Goal: Task Accomplishment & Management: Complete application form

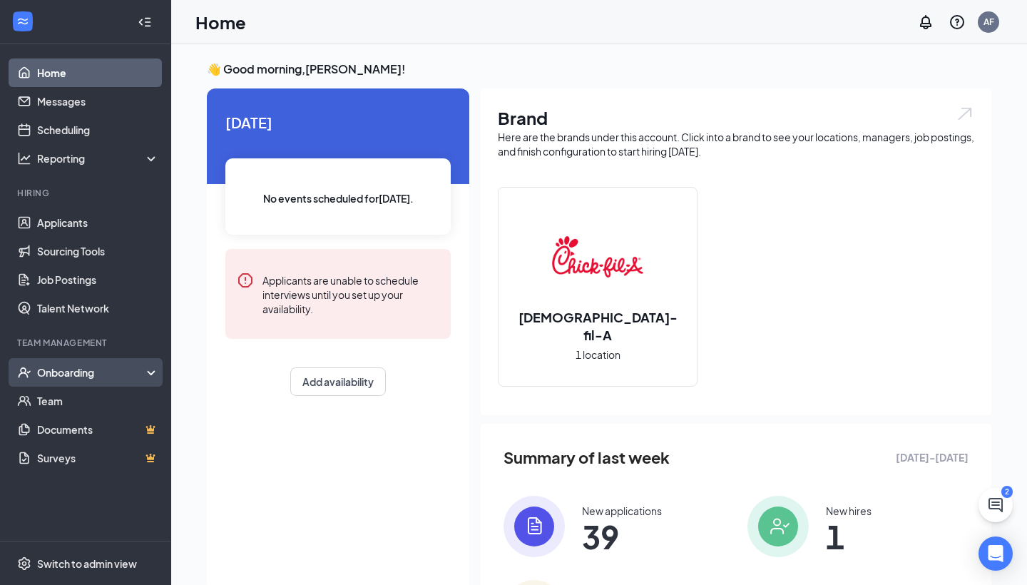
click at [52, 380] on div "Onboarding" at bounding box center [85, 372] width 171 height 29
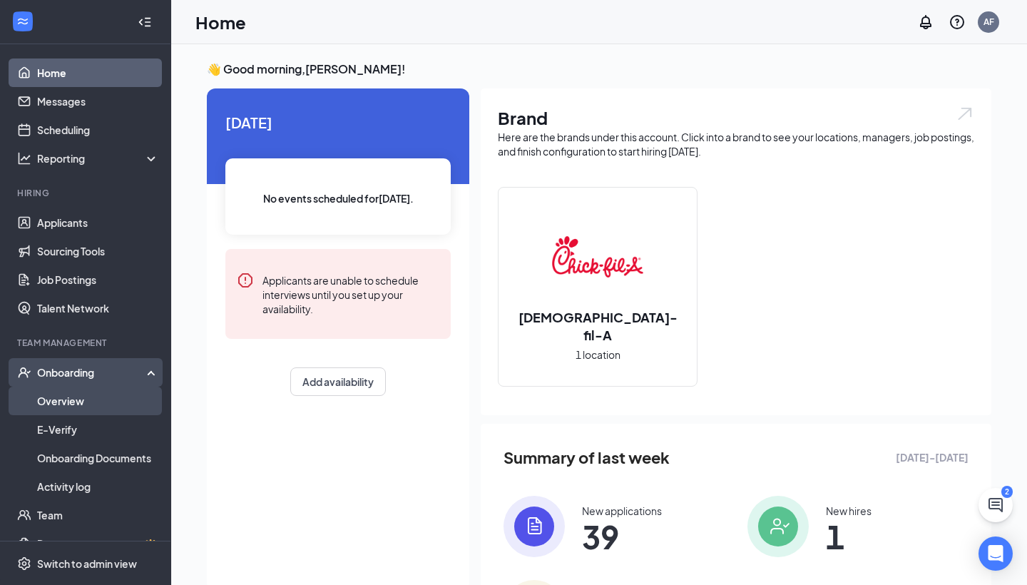
click at [57, 403] on link "Overview" at bounding box center [98, 401] width 122 height 29
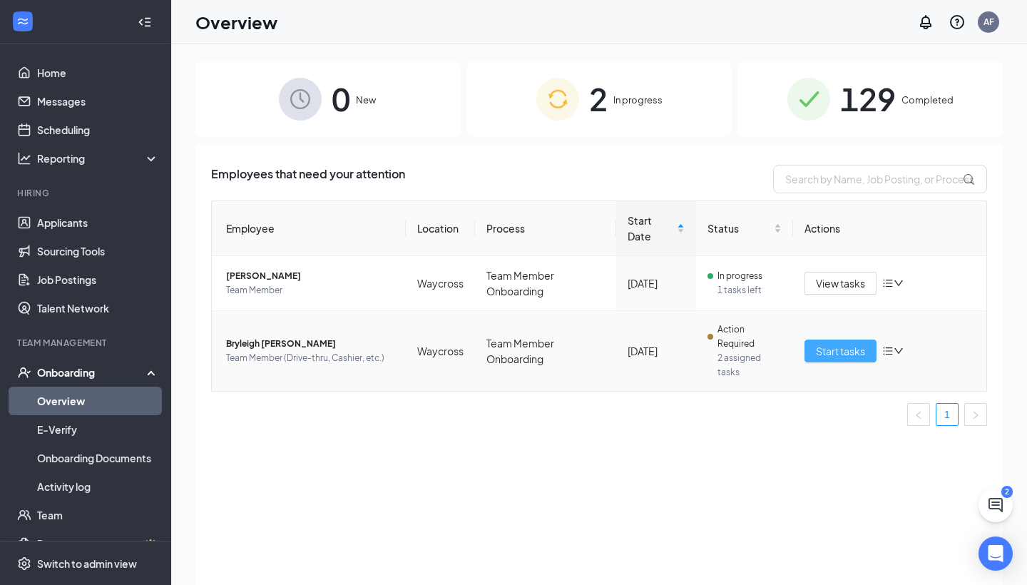
click at [816, 350] on span "Start tasks" at bounding box center [840, 351] width 49 height 16
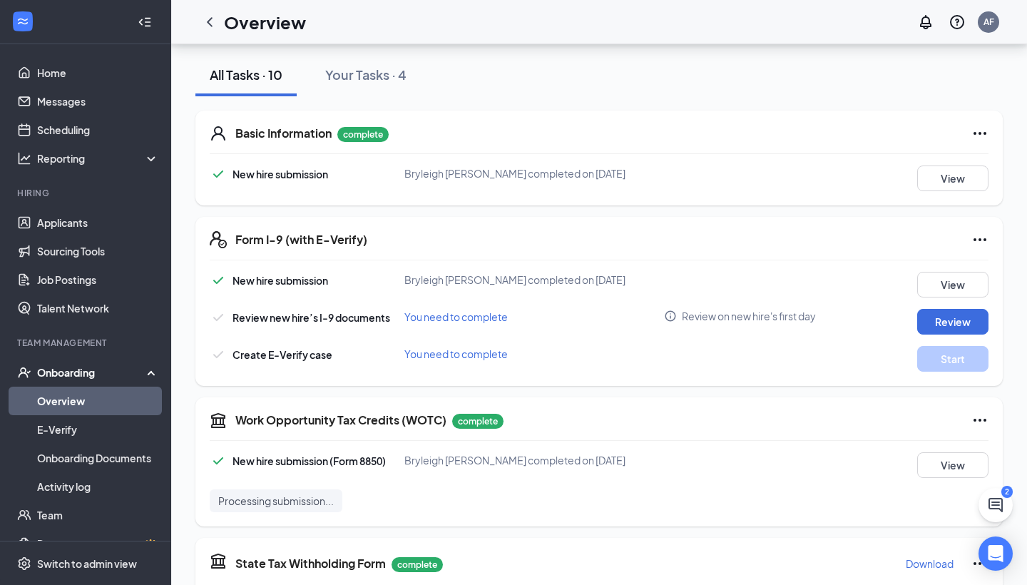
scroll to position [258, 0]
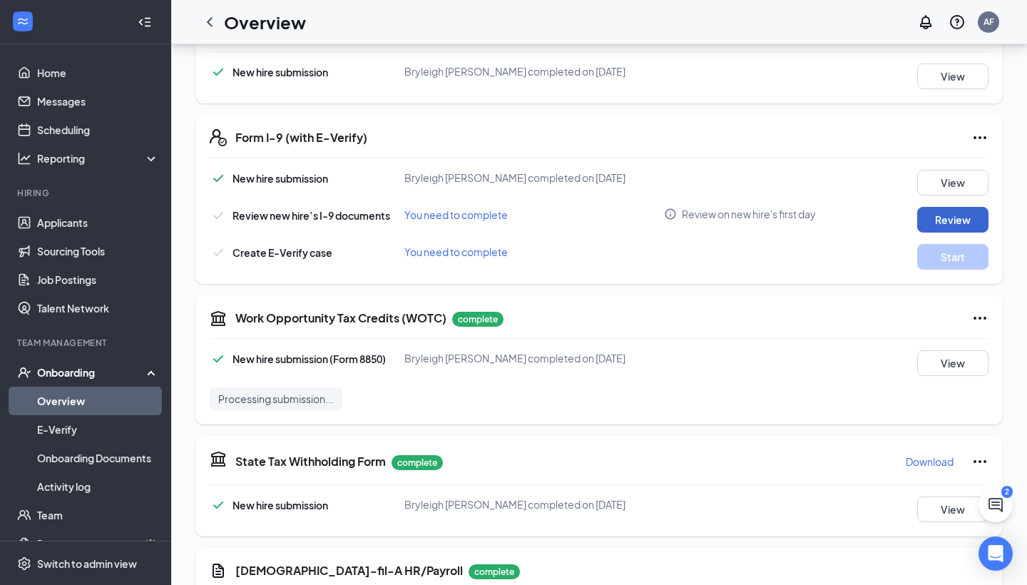
click at [943, 218] on button "Review" at bounding box center [952, 220] width 71 height 26
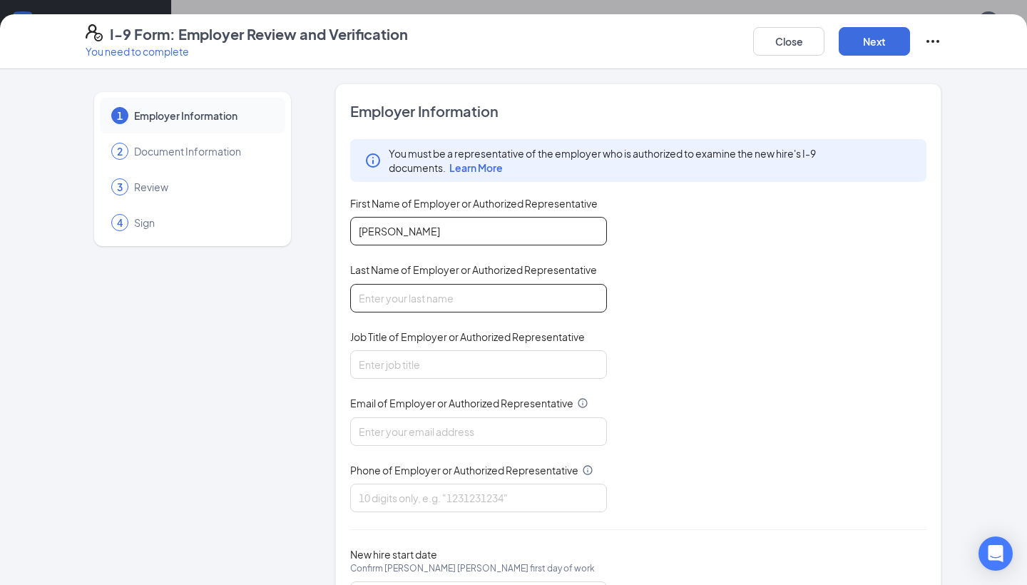
type input "[PERSON_NAME]"
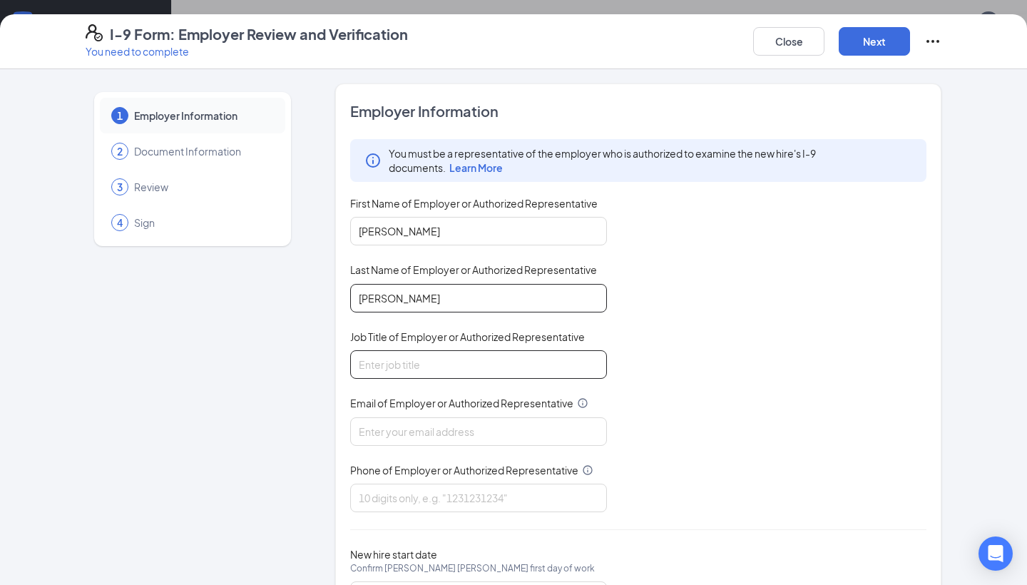
type input "[PERSON_NAME]"
click at [410, 357] on input "Job Title of Employer or Authorized Representative" at bounding box center [478, 364] width 257 height 29
type input "Coach"
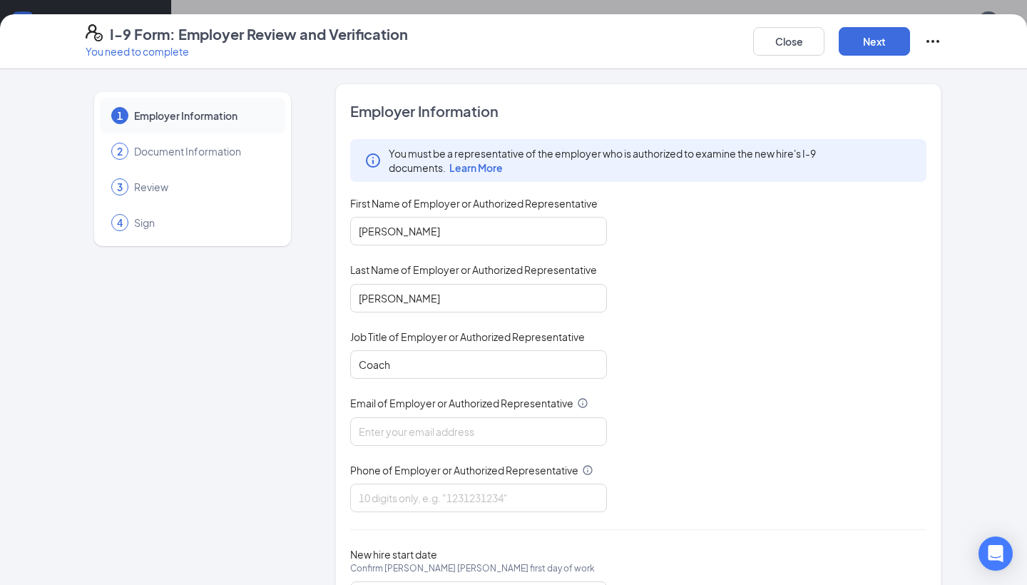
click at [385, 435] on div "You must be a representative of the employer who is authorized to examine the n…" at bounding box center [638, 325] width 576 height 373
click at [389, 419] on input "Email of Employer or Authorized Representative" at bounding box center [478, 431] width 257 height 29
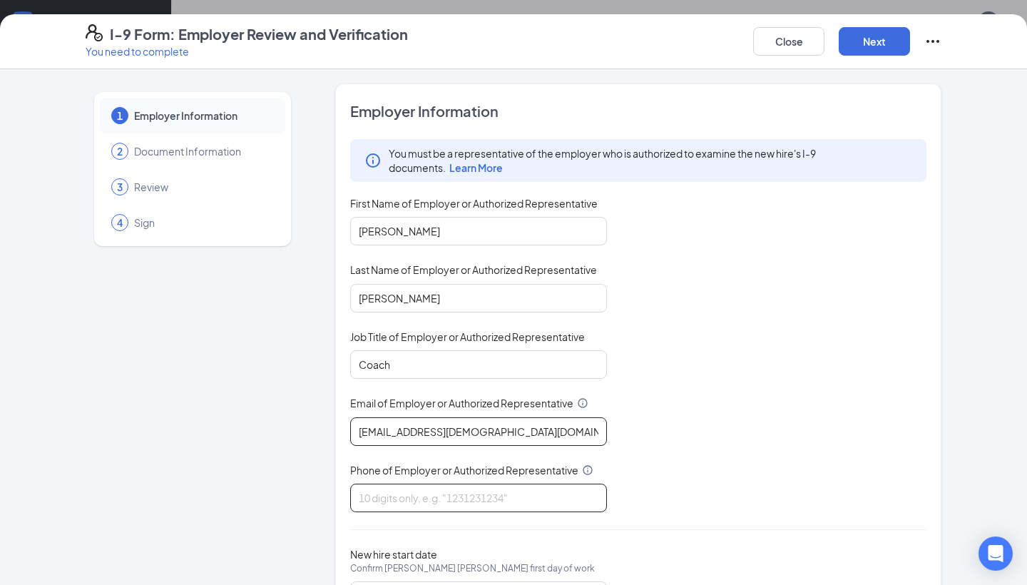
type input "[EMAIL_ADDRESS][DEMOGRAPHIC_DATA][DOMAIN_NAME]"
click at [385, 484] on input "Phone of Employer or Authorized Representative" at bounding box center [478, 498] width 257 height 29
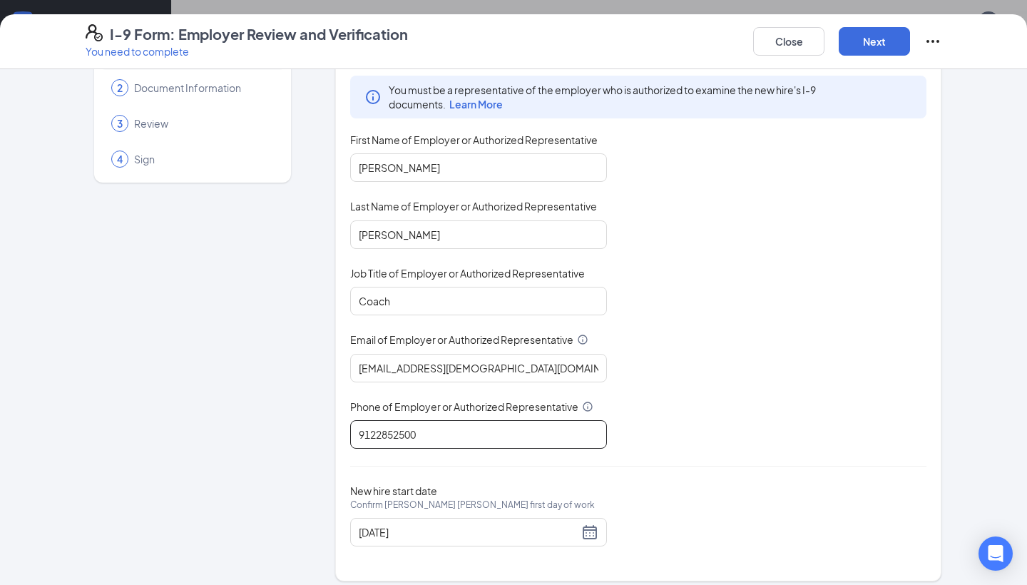
scroll to position [479, 0]
type input "9122852500"
click at [507, 534] on div "[DATE]" at bounding box center [478, 532] width 257 height 29
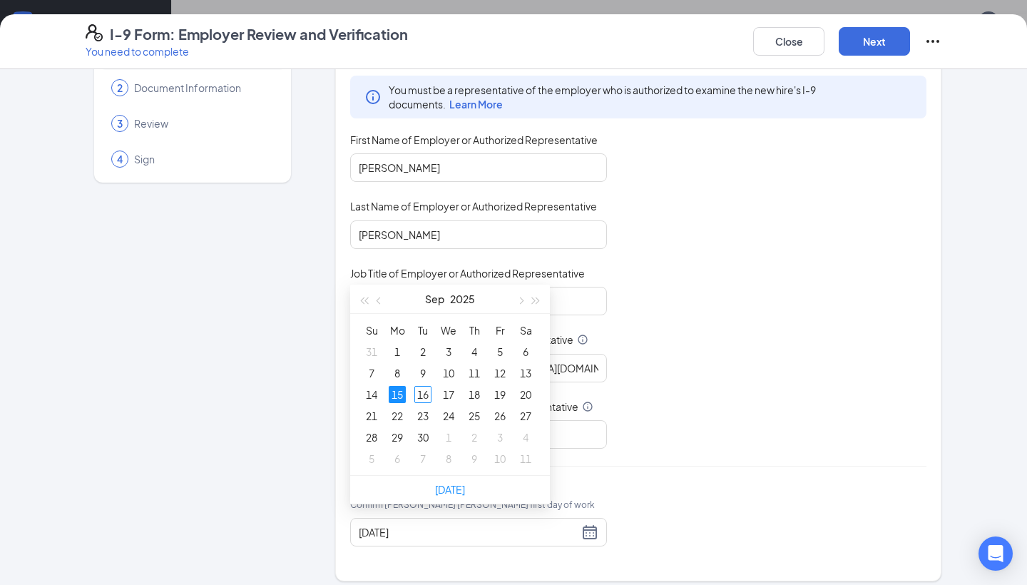
click at [703, 462] on div "Employer Information You must be a representative of the employer who is author…" at bounding box center [638, 301] width 576 height 526
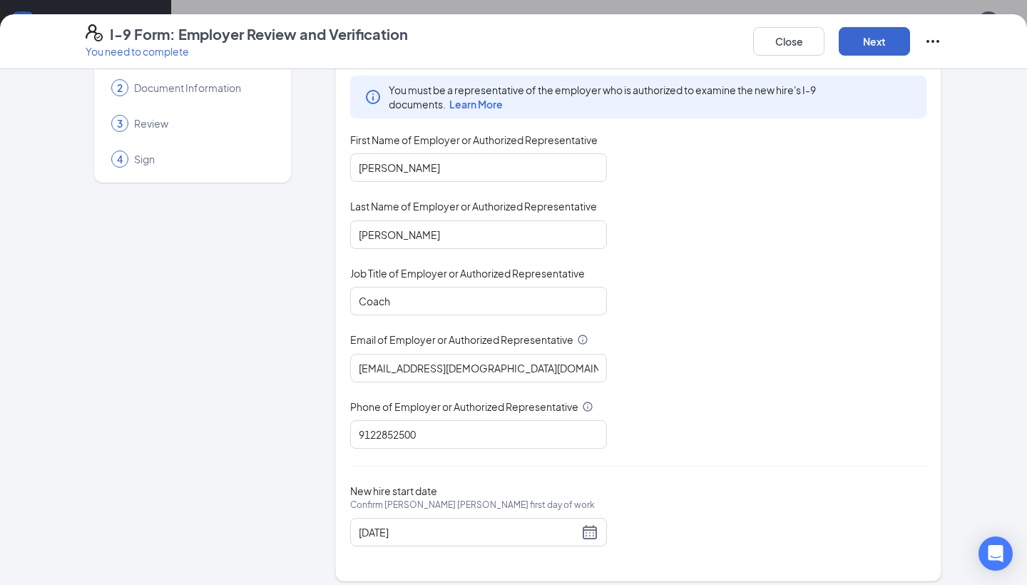
click at [854, 31] on button "Next" at bounding box center [874, 41] width 71 height 29
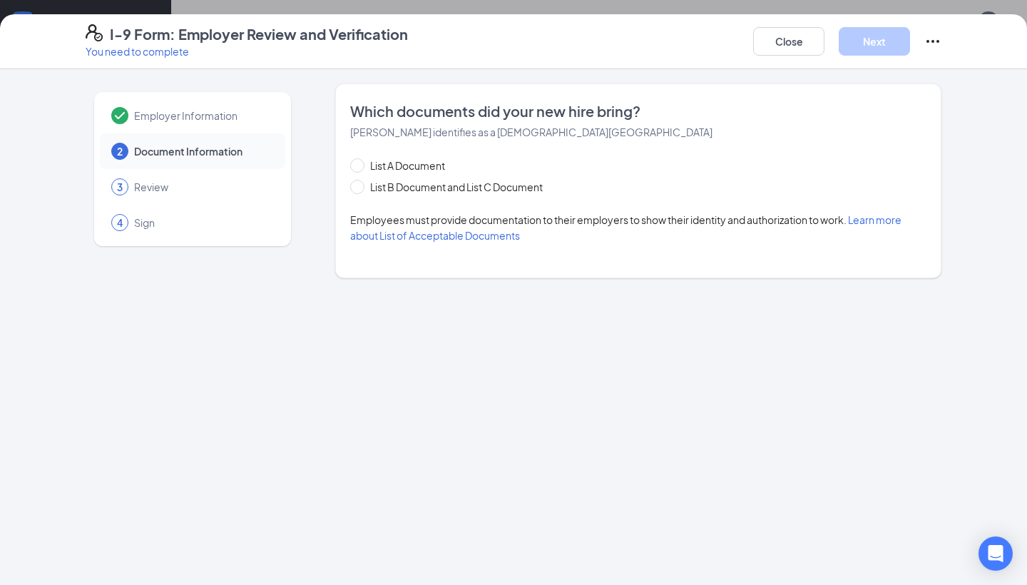
scroll to position [0, 0]
click at [375, 179] on span "List B Document and List C Document" at bounding box center [457, 187] width 184 height 16
click at [360, 180] on input "List B Document and List C Document" at bounding box center [355, 185] width 10 height 10
radio input "true"
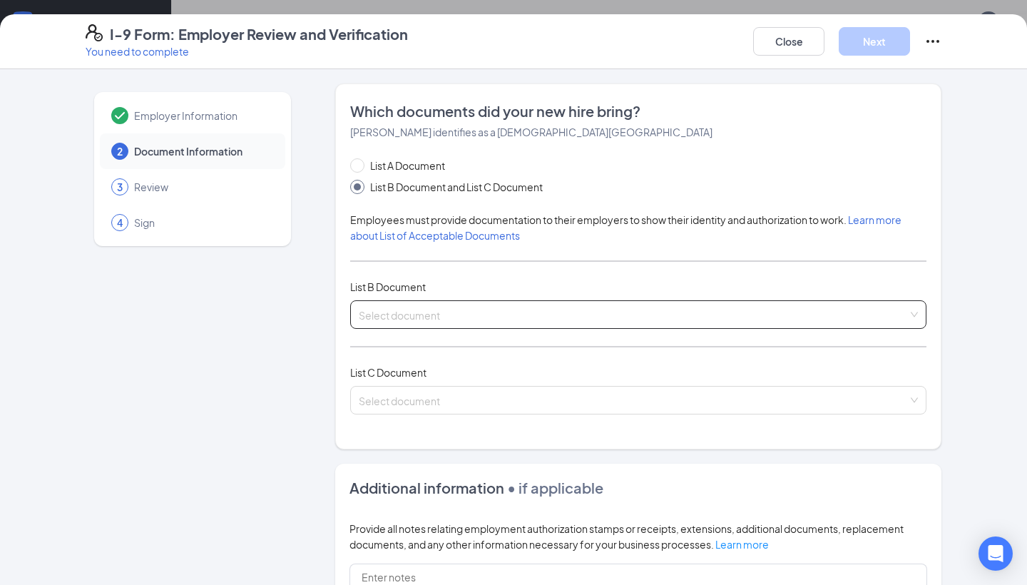
click at [415, 304] on input "search" at bounding box center [633, 311] width 549 height 21
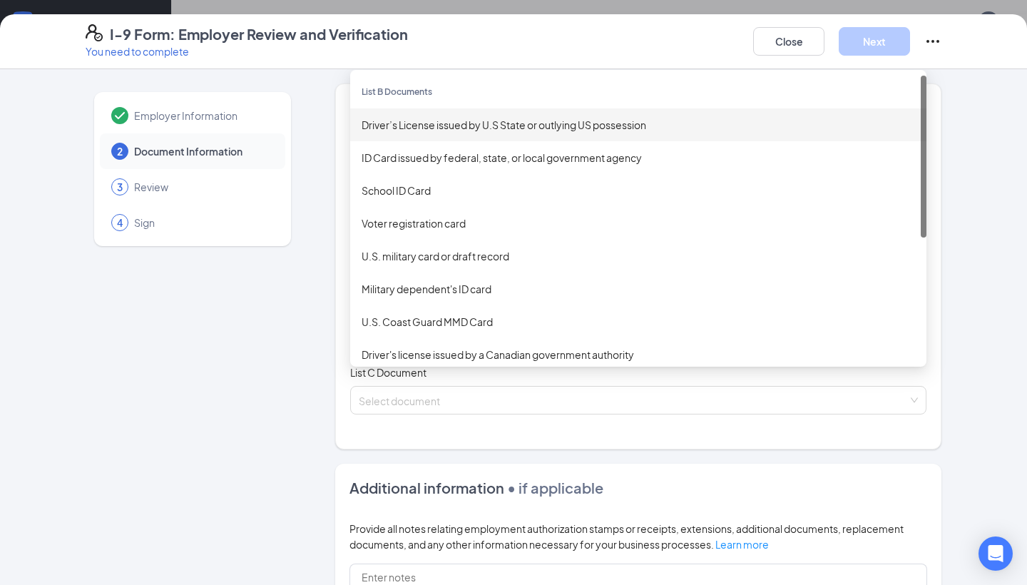
click at [447, 120] on div "Driver’s License issued by U.S State or outlying US possession" at bounding box center [639, 125] width 554 height 16
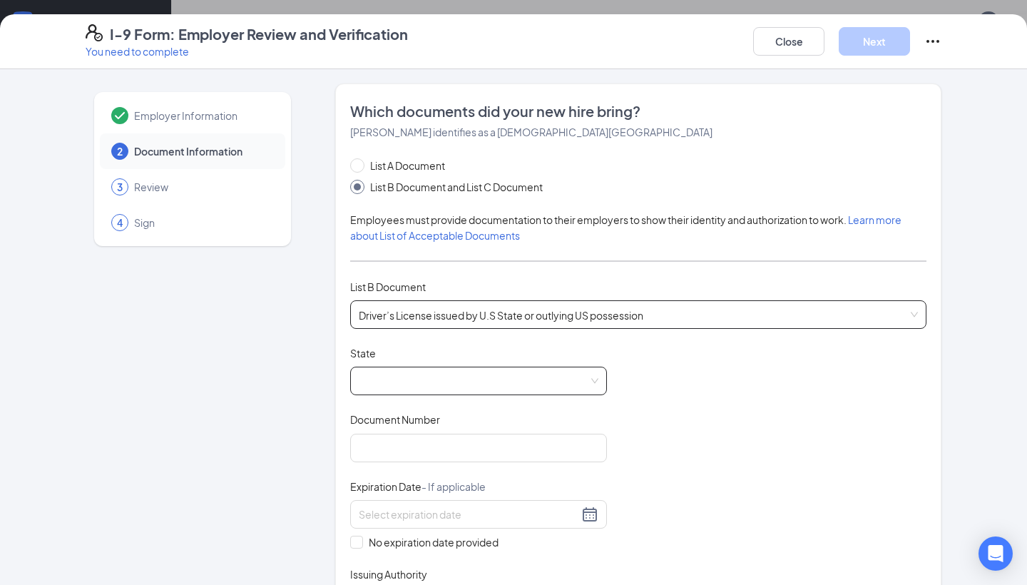
click at [422, 367] on span at bounding box center [479, 380] width 240 height 27
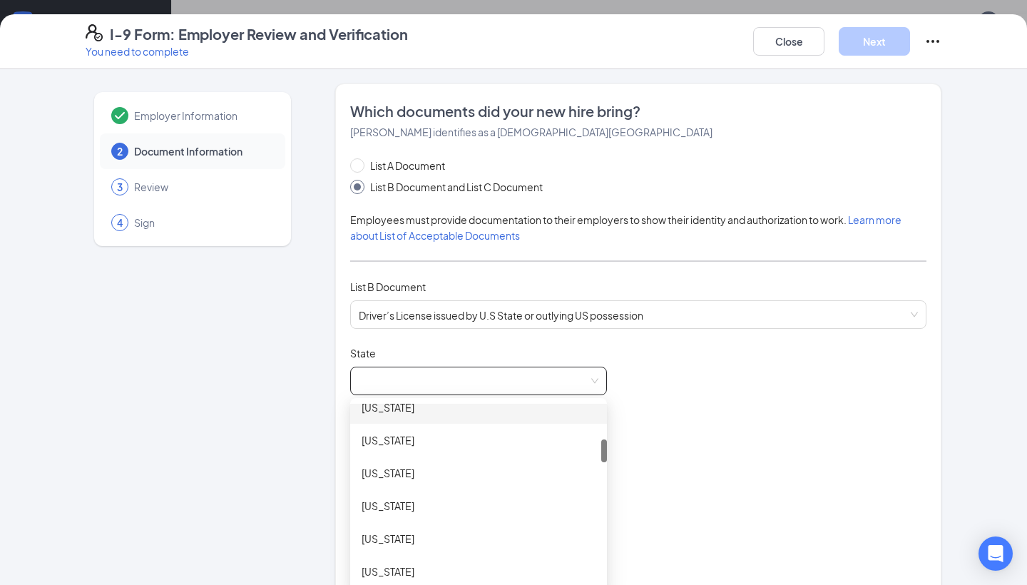
scroll to position [287, 0]
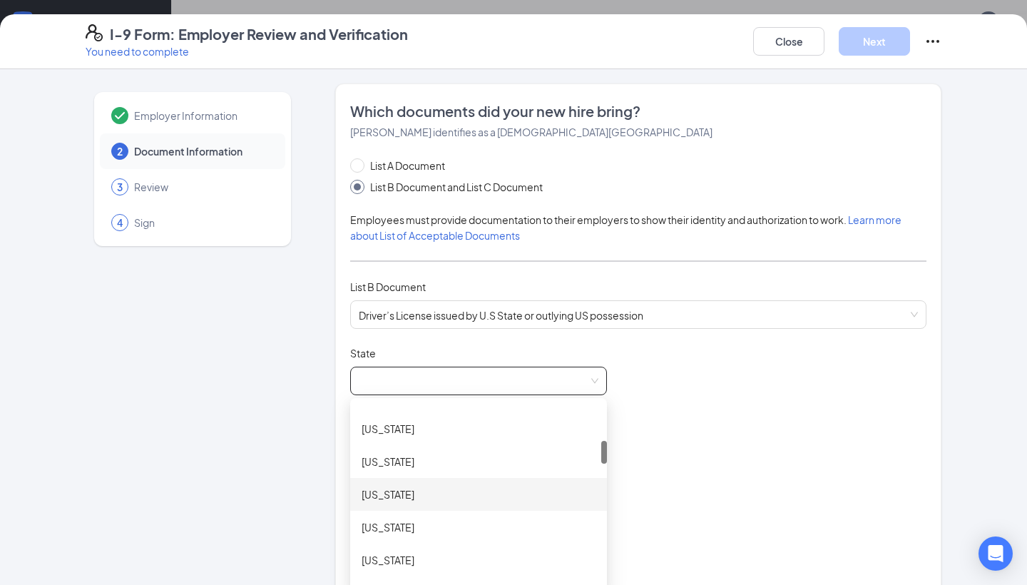
click at [413, 487] on div "[US_STATE]" at bounding box center [479, 495] width 234 height 16
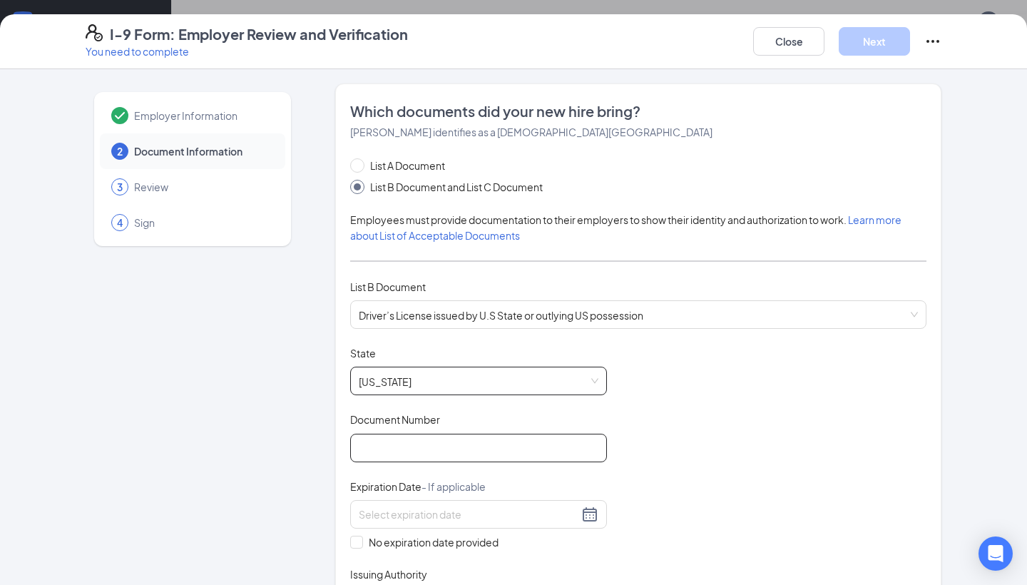
click at [415, 434] on input "Document Number" at bounding box center [478, 448] width 257 height 29
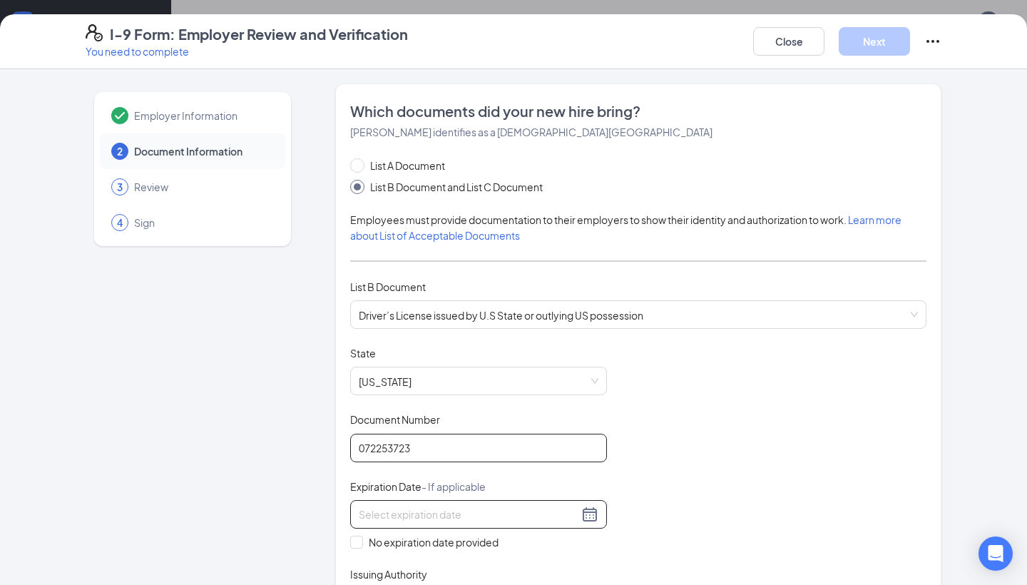
type input "072253723"
click at [431, 507] on input at bounding box center [469, 515] width 220 height 16
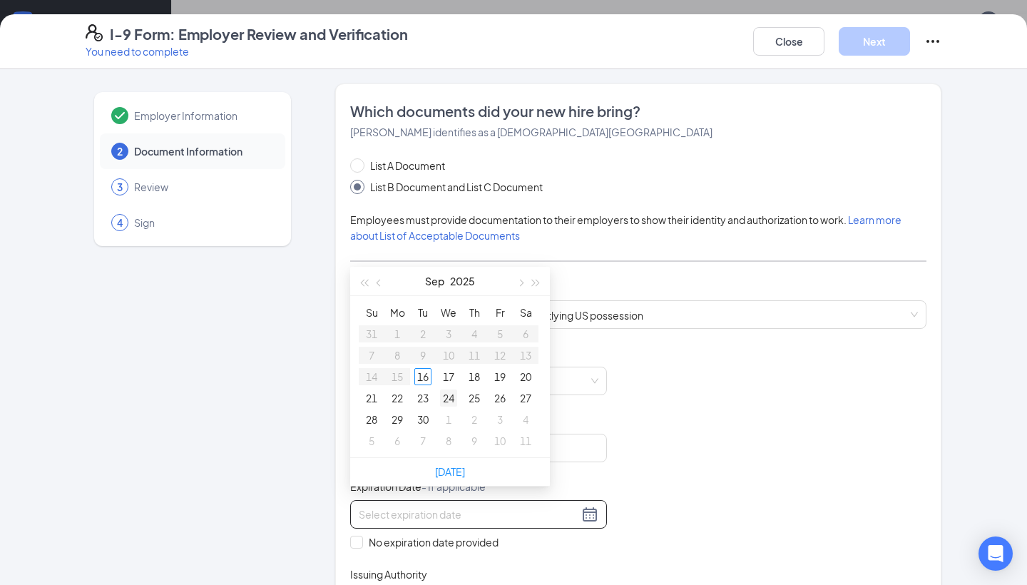
type input "[DATE]"
click at [523, 283] on span "button" at bounding box center [520, 283] width 7 height 7
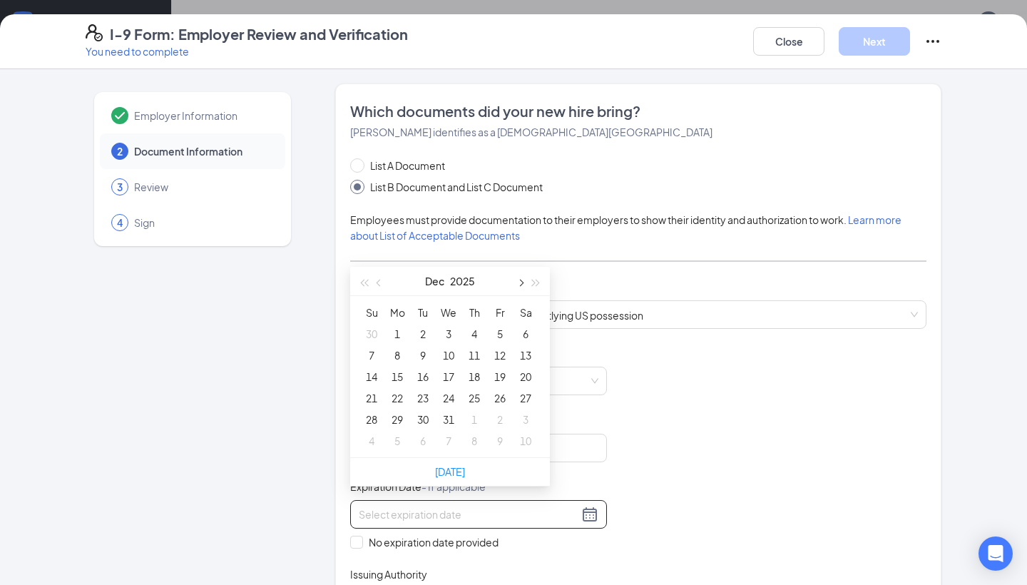
click at [523, 283] on span "button" at bounding box center [520, 283] width 7 height 7
click at [380, 285] on span "button" at bounding box center [380, 283] width 7 height 7
click at [539, 284] on button "button" at bounding box center [537, 281] width 16 height 29
type input "[DATE]"
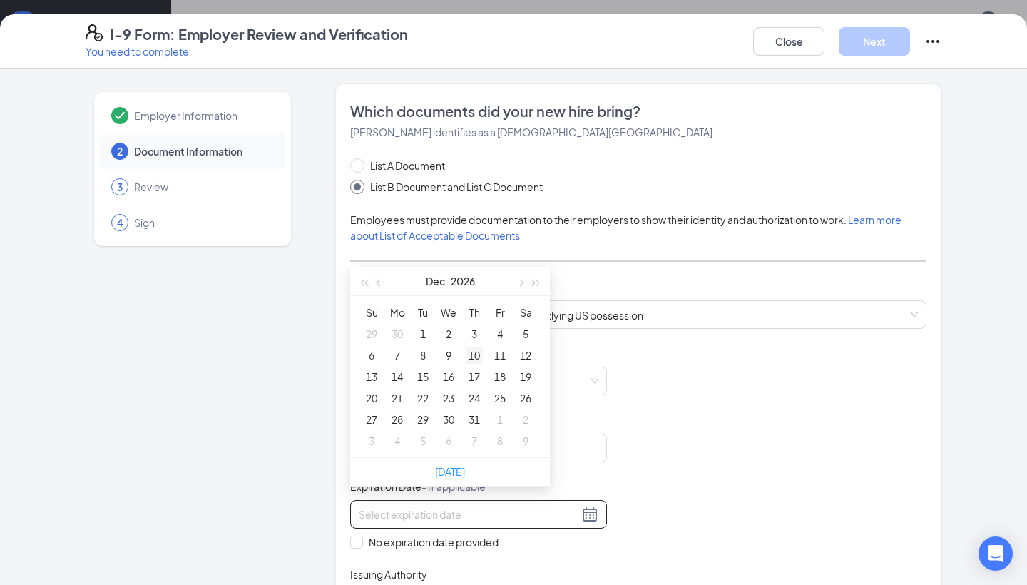
type input "[DATE]"
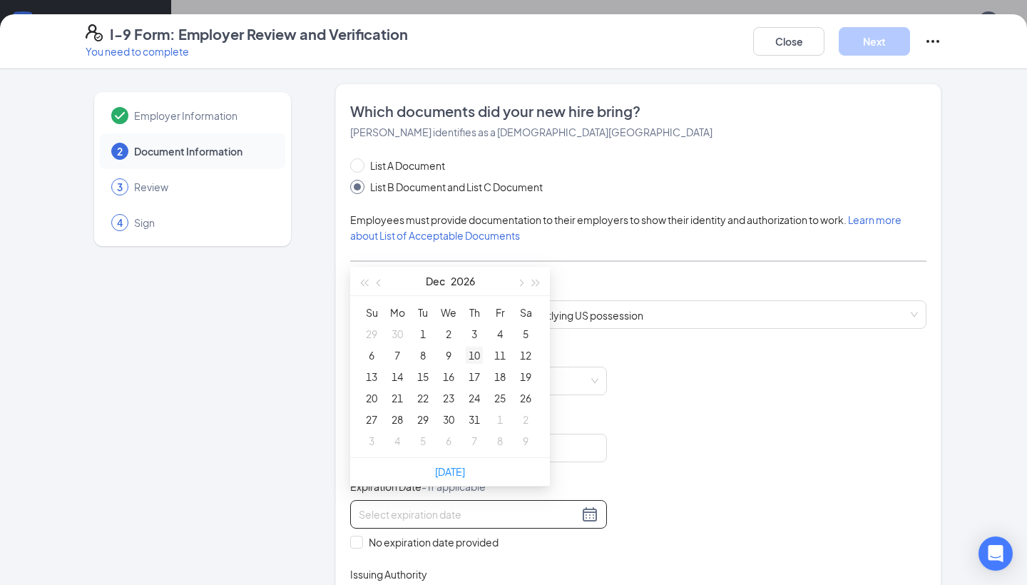
type input "[DATE]"
click at [481, 357] on div "10" at bounding box center [474, 355] width 17 height 17
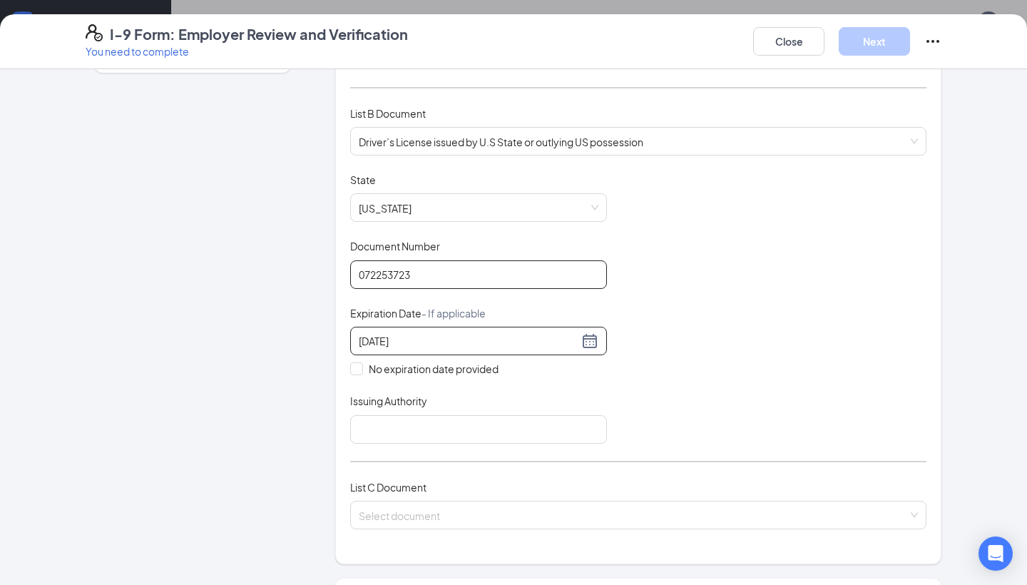
scroll to position [223, 0]
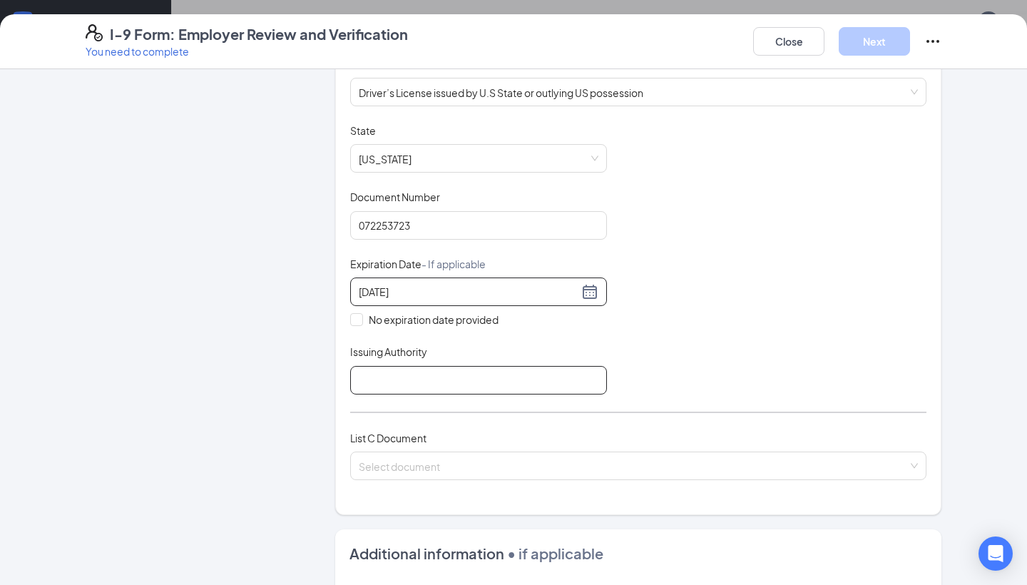
click at [430, 375] on input "Issuing Authority" at bounding box center [478, 380] width 257 height 29
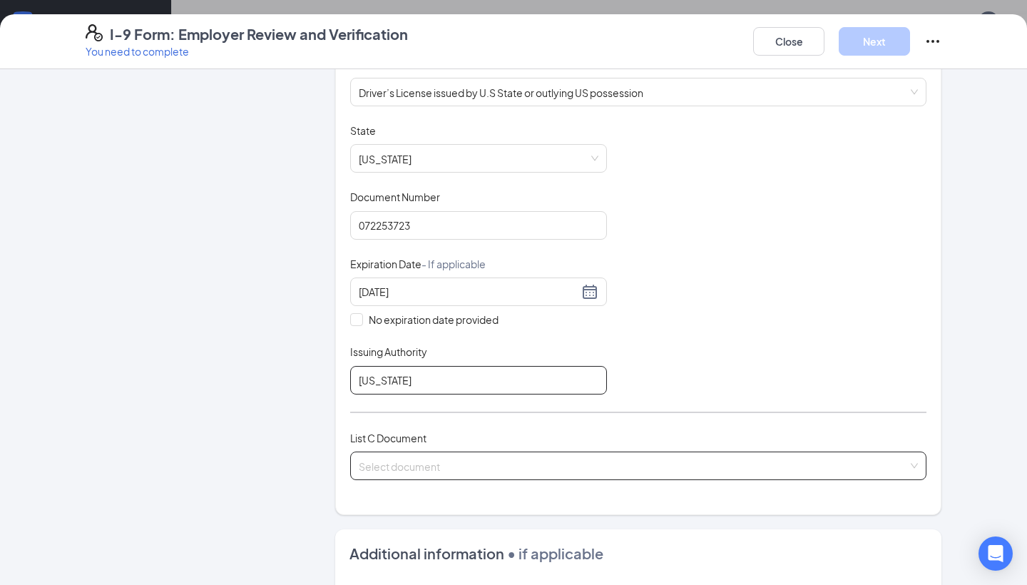
click at [487, 462] on span at bounding box center [633, 465] width 549 height 27
type input "[US_STATE]"
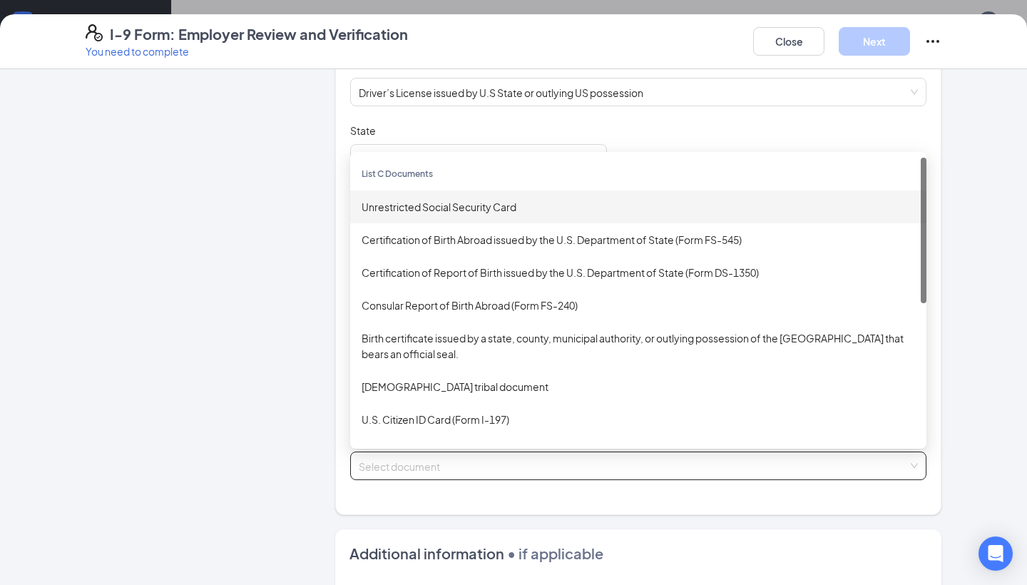
click at [526, 208] on div "Unrestricted Social Security Card" at bounding box center [638, 206] width 576 height 33
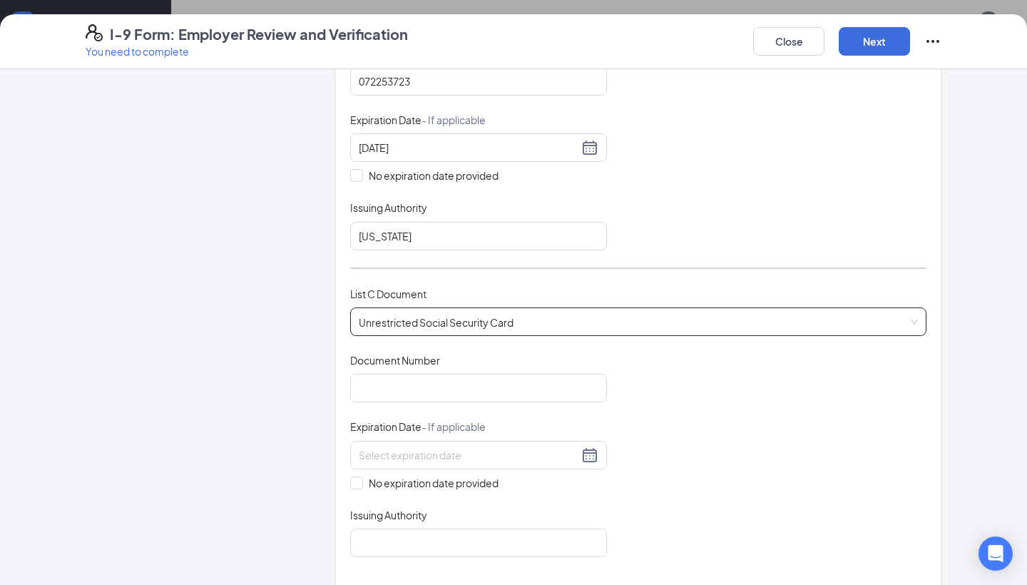
scroll to position [424, 0]
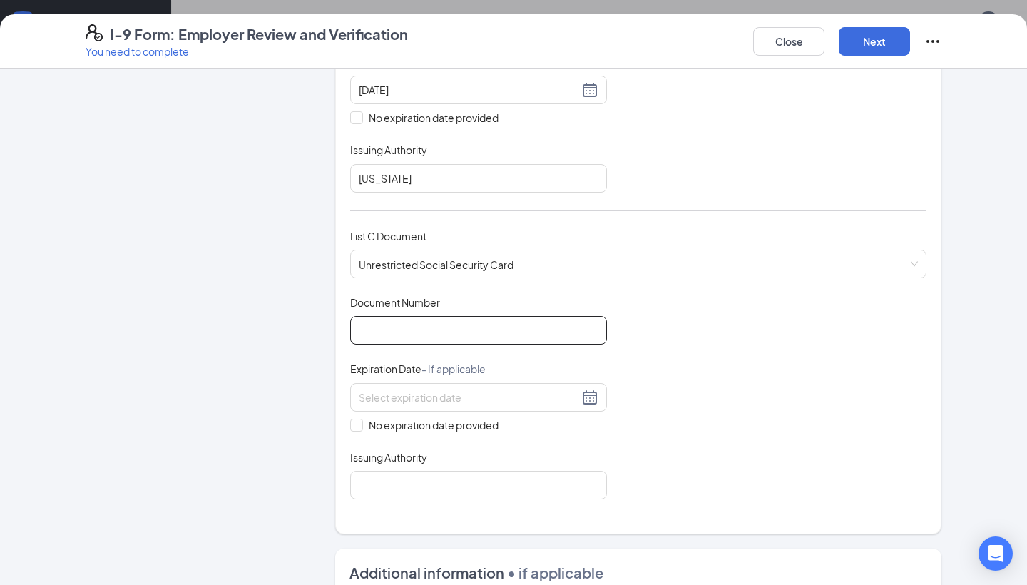
click at [459, 317] on input "Document Number" at bounding box center [478, 330] width 257 height 29
type input "669444725"
click at [355, 419] on input "No expiration date provided" at bounding box center [355, 424] width 10 height 10
checkbox input "true"
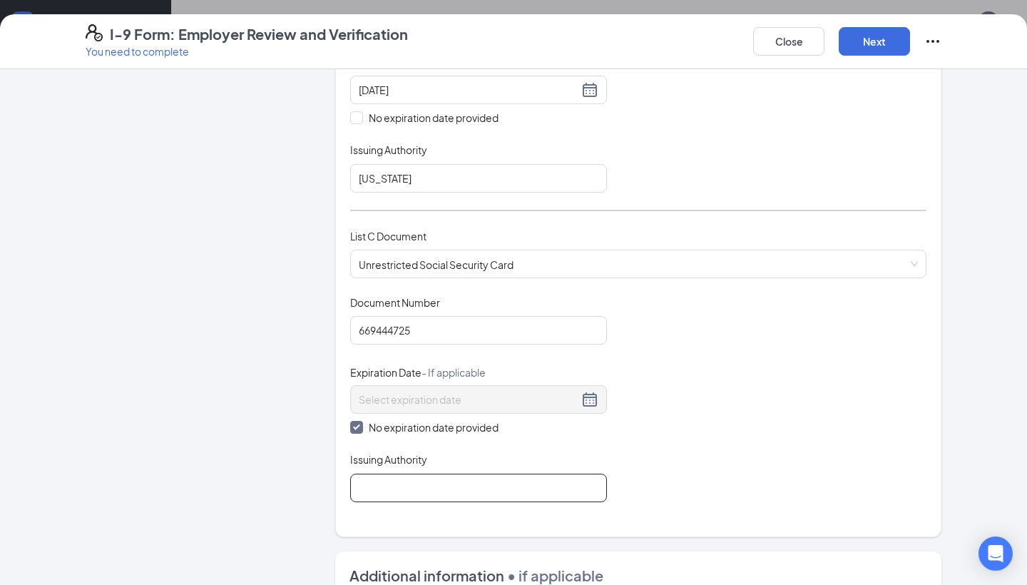
click at [359, 474] on input "Issuing Authority" at bounding box center [478, 488] width 257 height 29
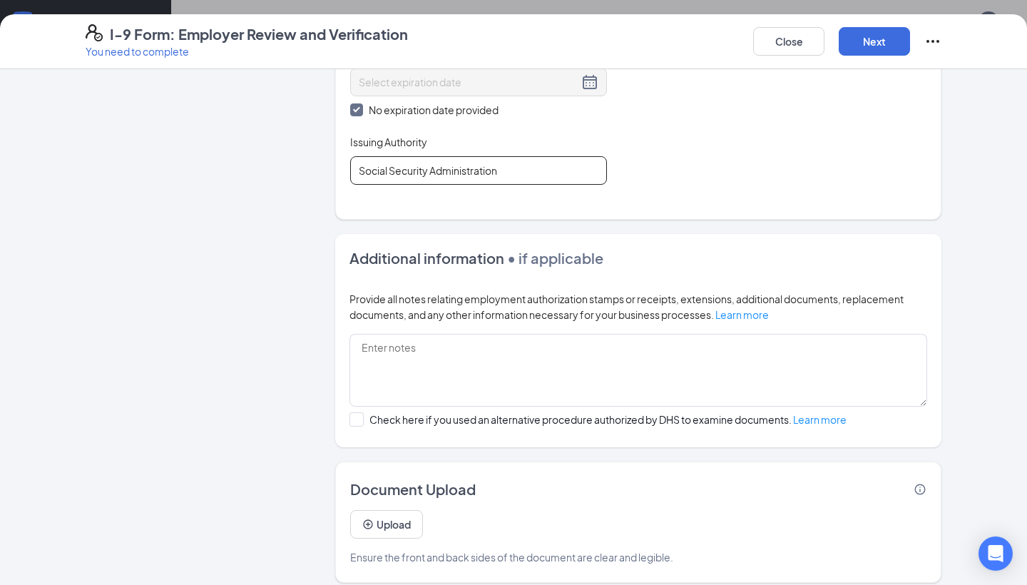
scroll to position [741, 0]
type input "Social Security Administration"
click at [861, 36] on button "Next" at bounding box center [874, 41] width 71 height 29
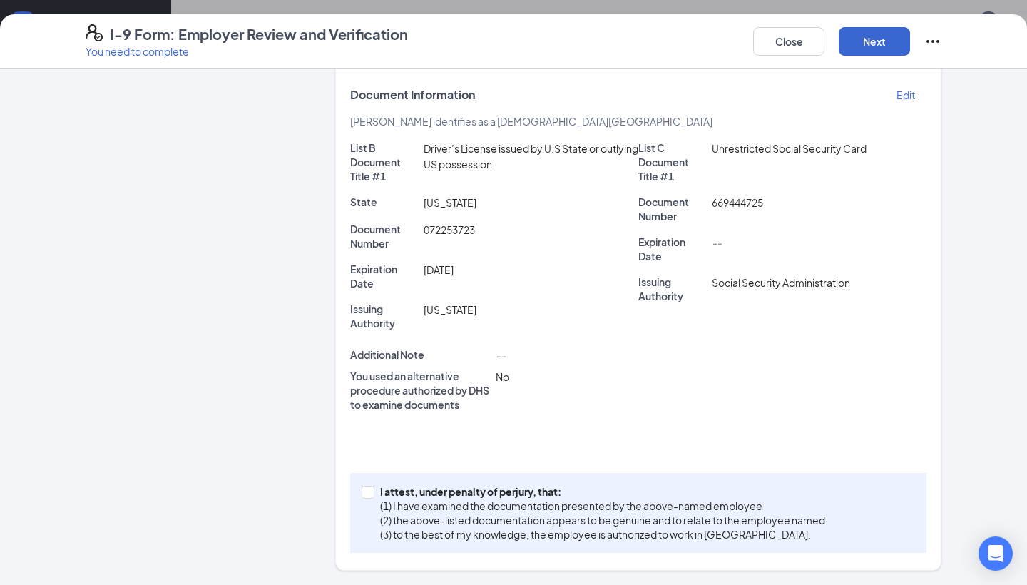
scroll to position [294, 0]
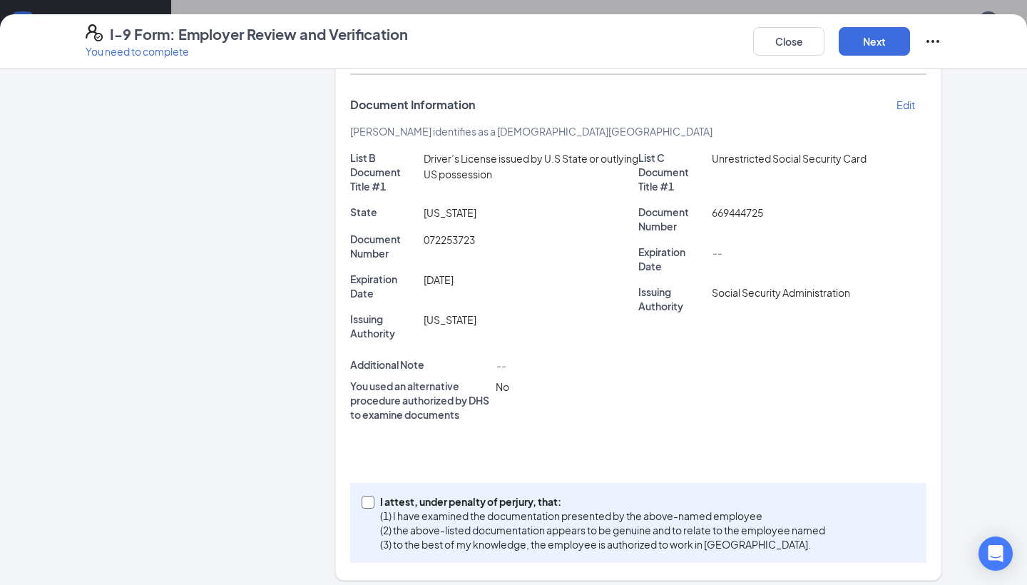
click at [363, 496] on input "I attest, under penalty of [PERSON_NAME], that: (1) I have examined the documen…" at bounding box center [367, 501] width 10 height 10
checkbox input "true"
click at [880, 39] on button "Next" at bounding box center [874, 41] width 71 height 29
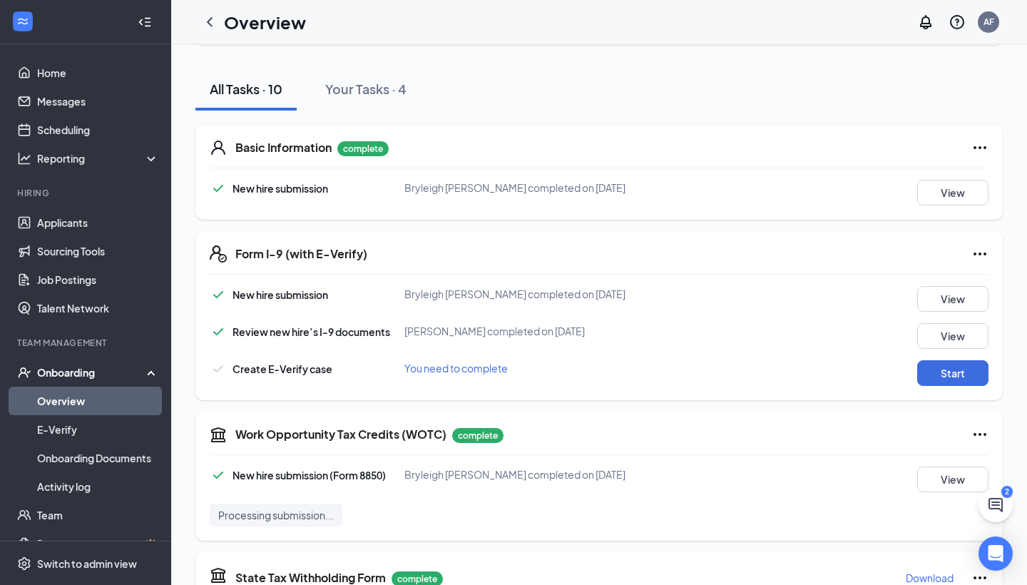
scroll to position [255, 0]
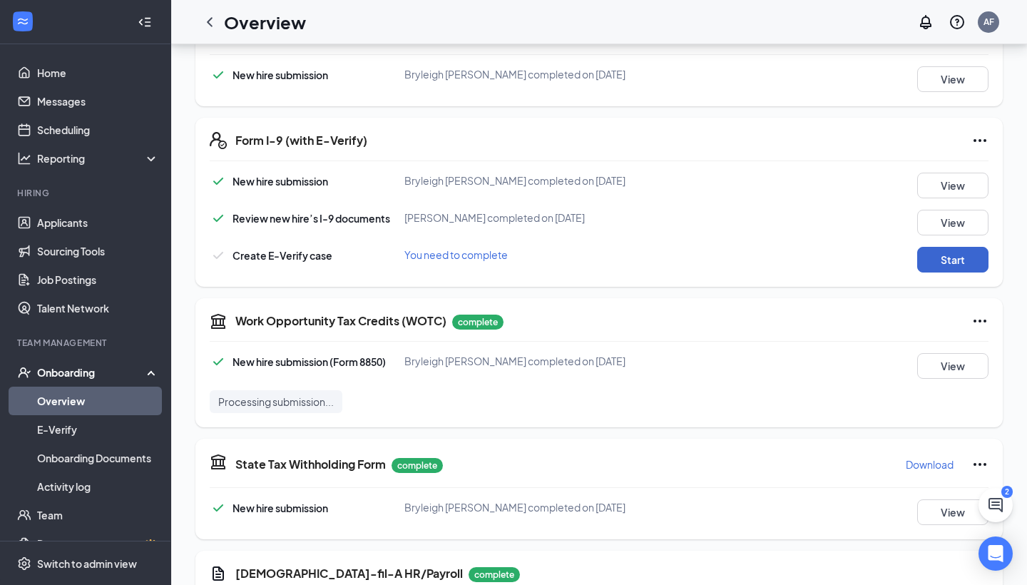
click at [971, 264] on button "Start" at bounding box center [952, 260] width 71 height 26
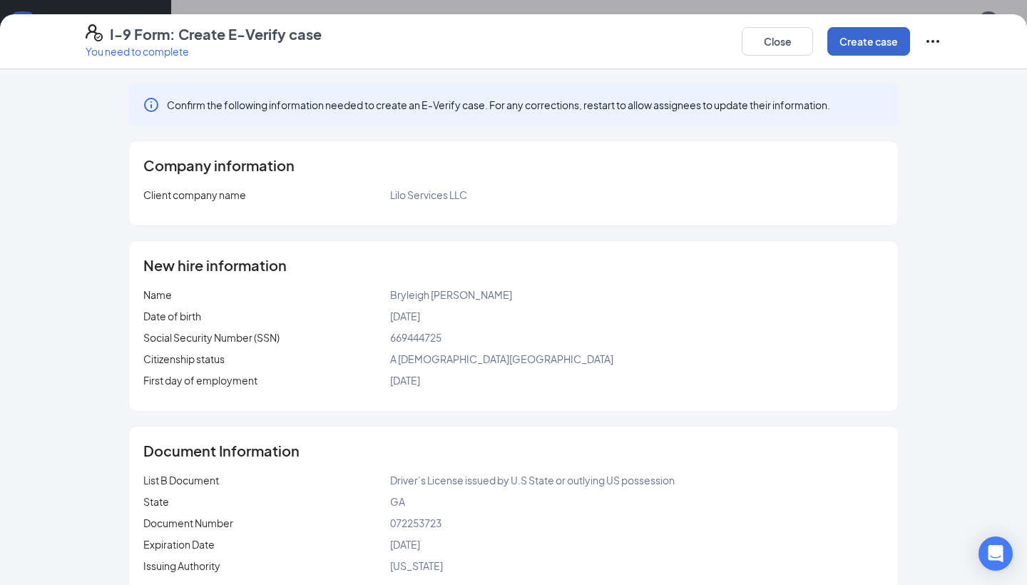
click at [850, 41] on button "Create case" at bounding box center [869, 41] width 83 height 29
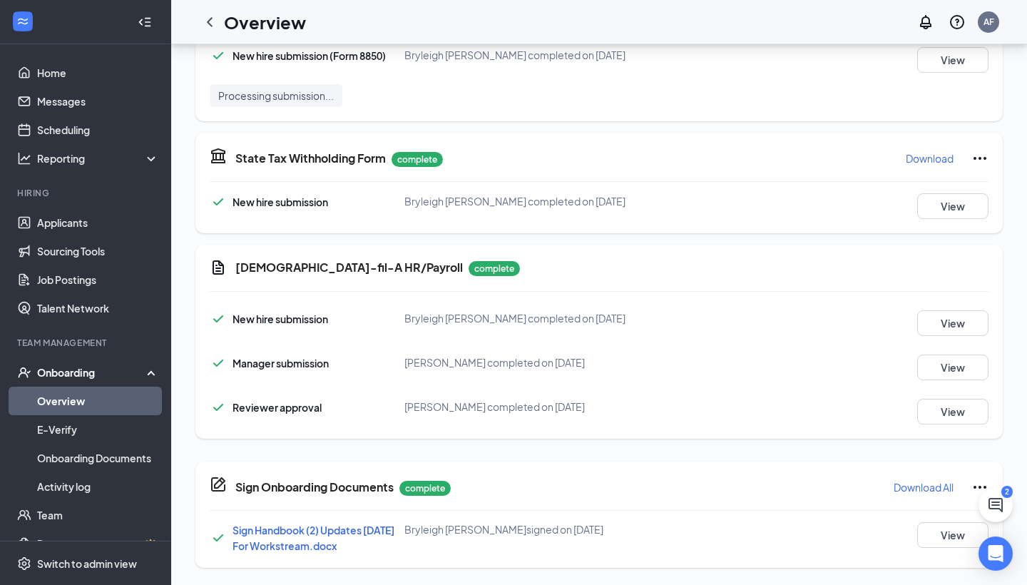
click at [43, 395] on link "Overview" at bounding box center [98, 401] width 122 height 29
